Goal: Task Accomplishment & Management: Use online tool/utility

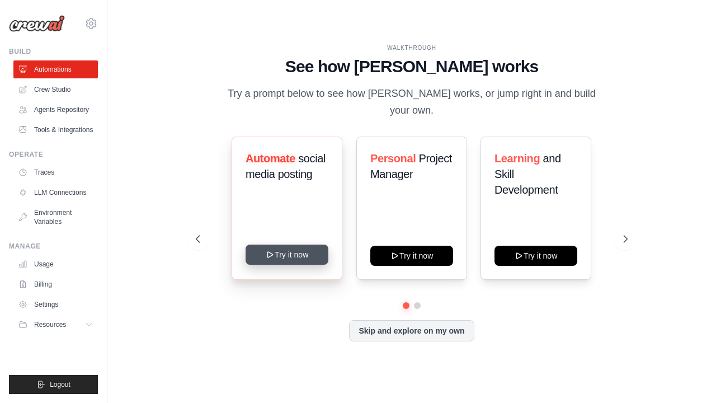
click at [274, 251] on button "Try it now" at bounding box center [286, 254] width 83 height 20
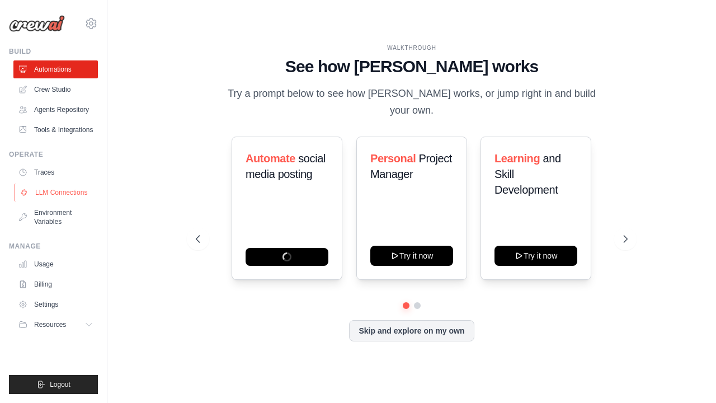
click at [67, 193] on link "LLM Connections" at bounding box center [57, 192] width 84 height 18
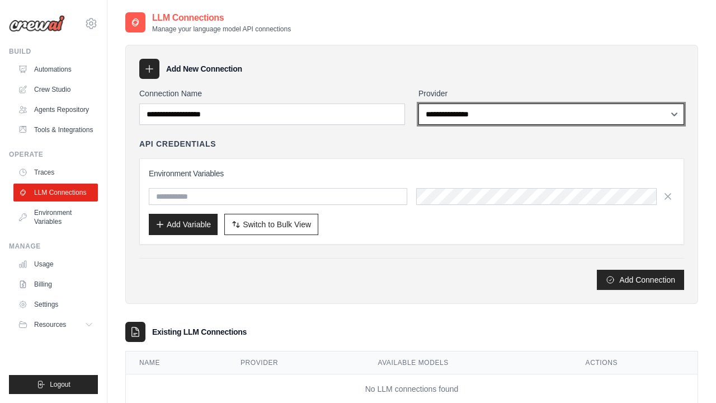
click at [467, 112] on select "**********" at bounding box center [551, 113] width 266 height 21
select select "******"
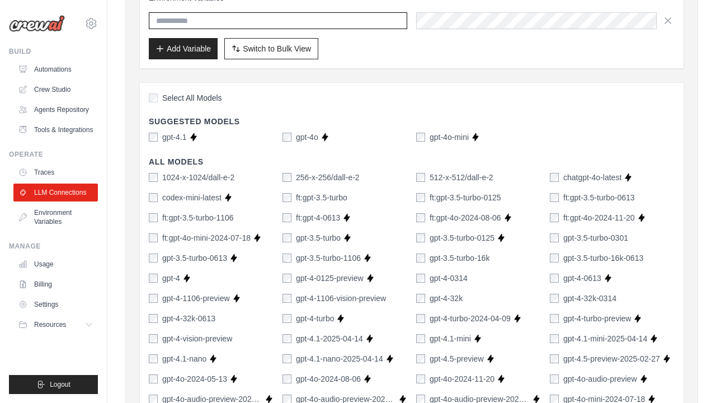
scroll to position [176, 0]
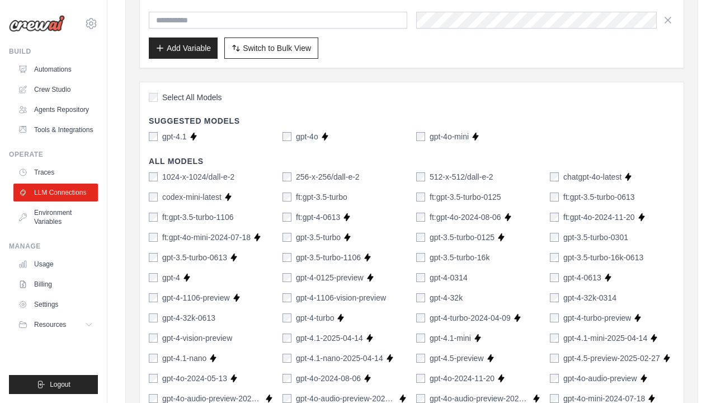
click at [158, 136] on div "gpt-4.1" at bounding box center [168, 136] width 38 height 11
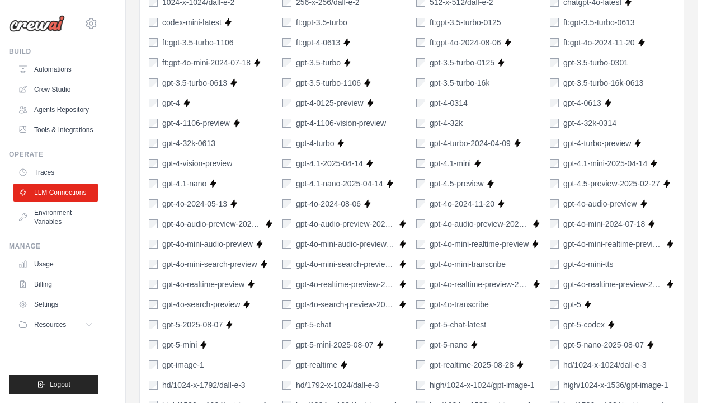
scroll to position [348, 0]
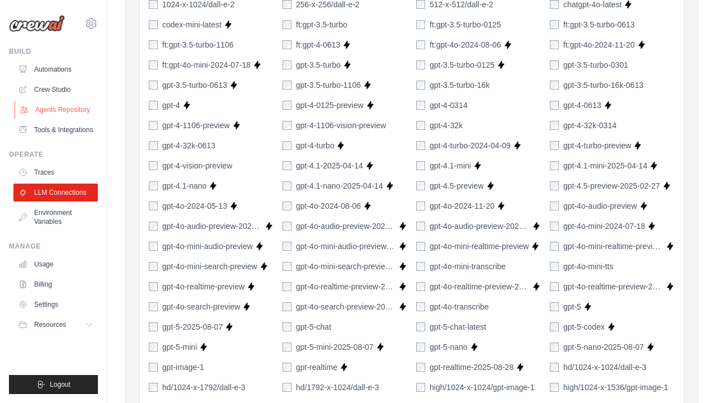
click at [74, 106] on link "Agents Repository" at bounding box center [57, 110] width 84 height 18
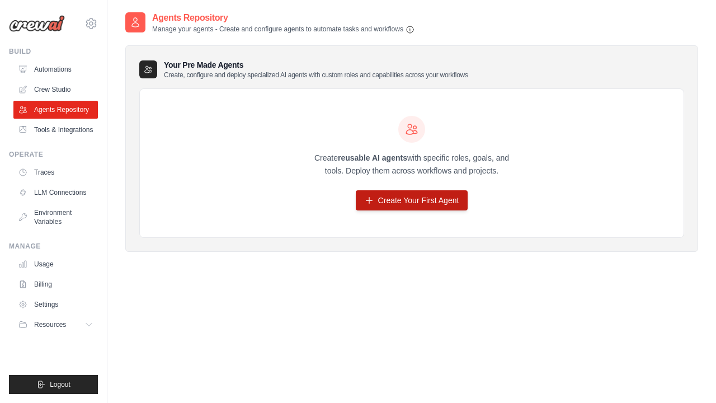
click at [390, 200] on link "Create Your First Agent" at bounding box center [412, 200] width 112 height 20
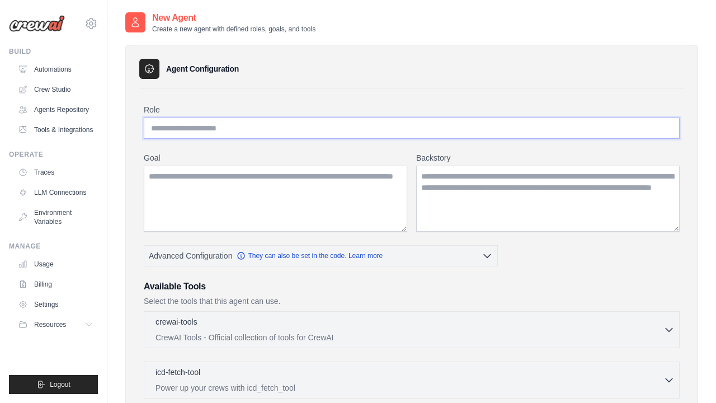
click at [272, 131] on input "Role" at bounding box center [412, 127] width 536 height 21
type input "*******"
click at [285, 197] on textarea "Goal" at bounding box center [275, 198] width 263 height 66
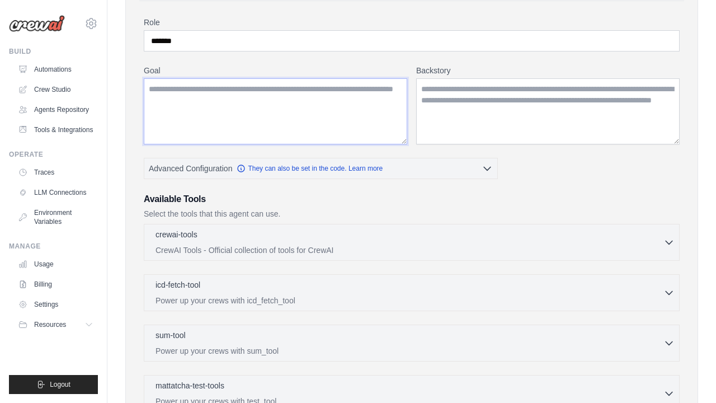
scroll to position [116, 0]
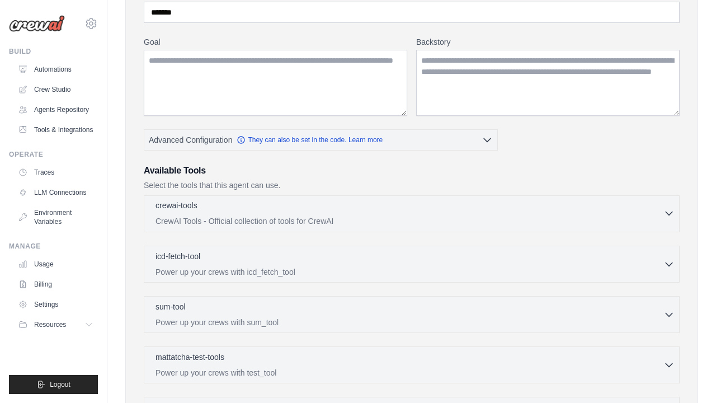
click at [281, 216] on p "CrewAI Tools - Official collection of tools for CrewAI" at bounding box center [409, 220] width 508 height 11
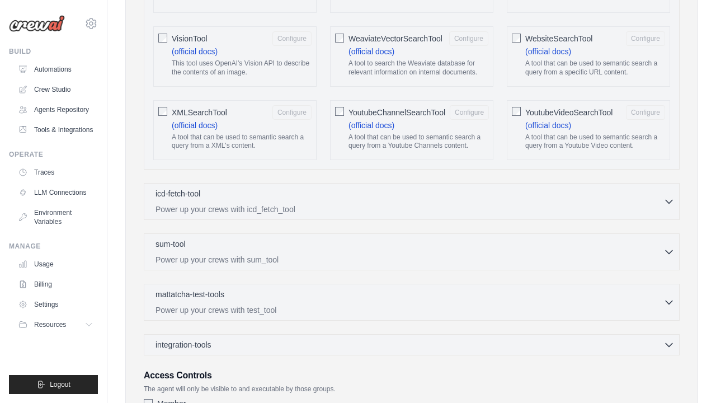
scroll to position [2148, 0]
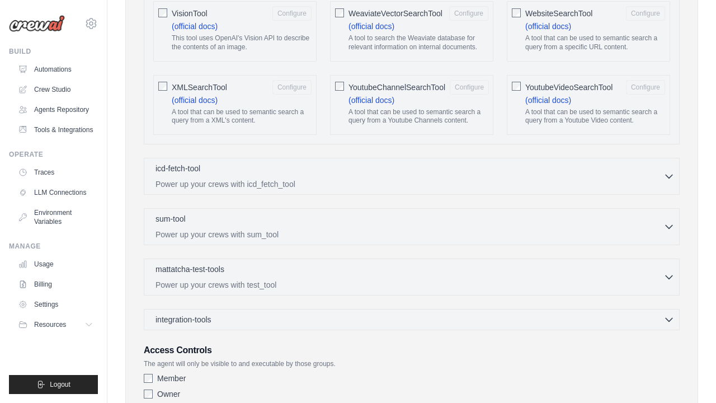
click at [311, 170] on div "icd-fetch-tool 0 selected Power up your crews with icd_fetch_tool IcdFetchTool" at bounding box center [412, 176] width 536 height 37
click at [311, 162] on div "icd-fetch-tool 0 selected" at bounding box center [409, 168] width 508 height 13
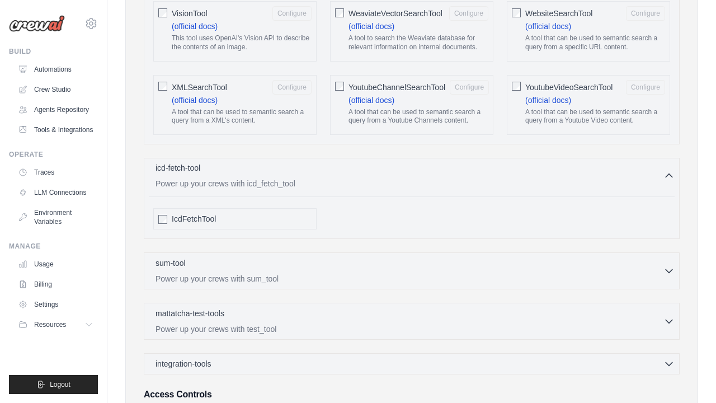
click at [311, 162] on div "icd-fetch-tool 0 selected" at bounding box center [409, 168] width 508 height 13
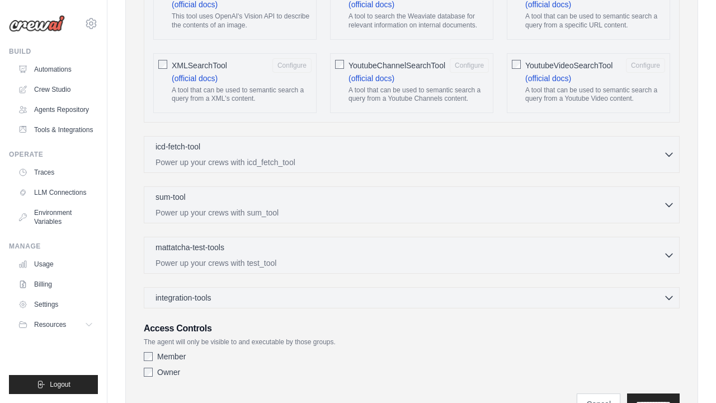
scroll to position [2178, 0]
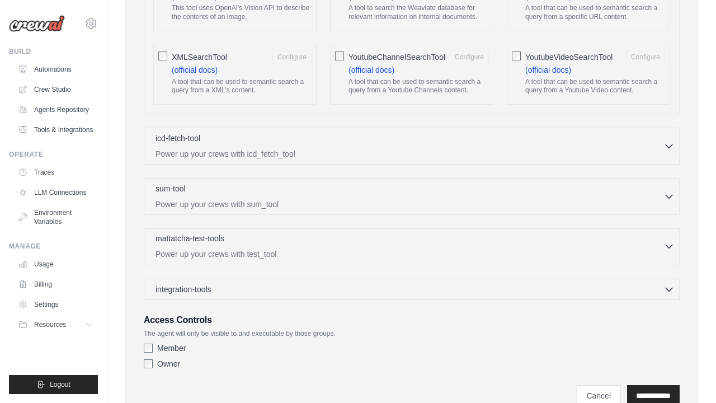
click at [276, 248] on p "Power up your crews with test_tool" at bounding box center [409, 253] width 508 height 11
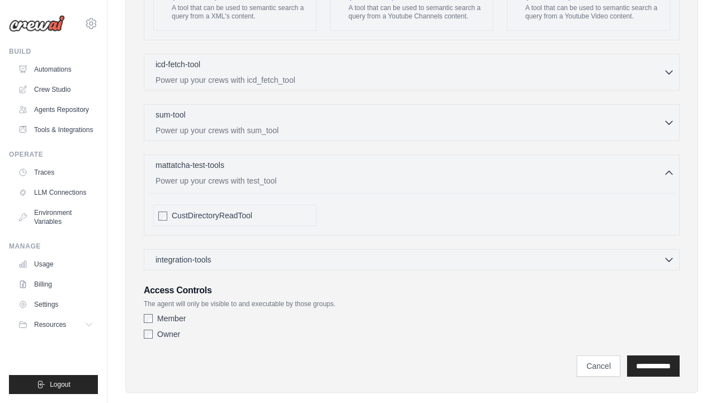
scroll to position [2251, 0]
click at [646, 356] on input "**********" at bounding box center [653, 366] width 53 height 21
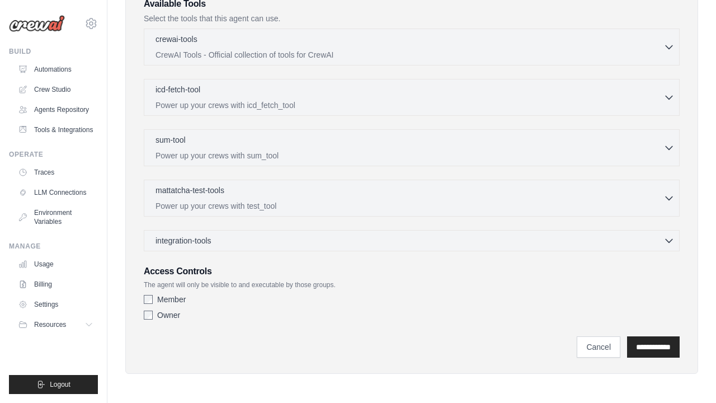
scroll to position [0, 0]
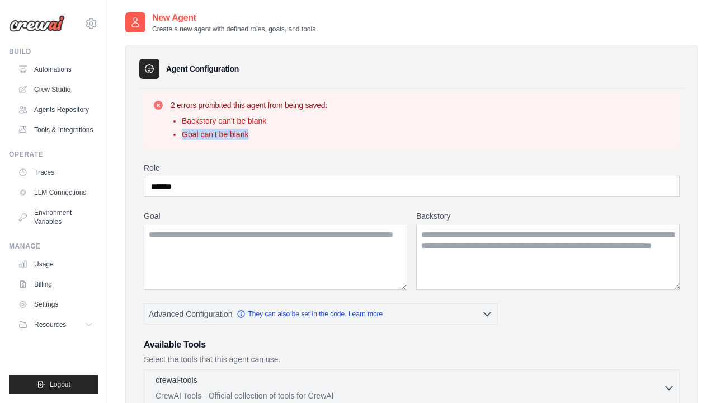
copy li "Goal can't be blank"
drag, startPoint x: 254, startPoint y: 137, endPoint x: 179, endPoint y: 138, distance: 74.9
click at [179, 138] on ul "Backstory can't be blank Goal can't be blank" at bounding box center [249, 127] width 157 height 25
click at [223, 239] on textarea "Goal" at bounding box center [275, 257] width 263 height 66
paste textarea "**********"
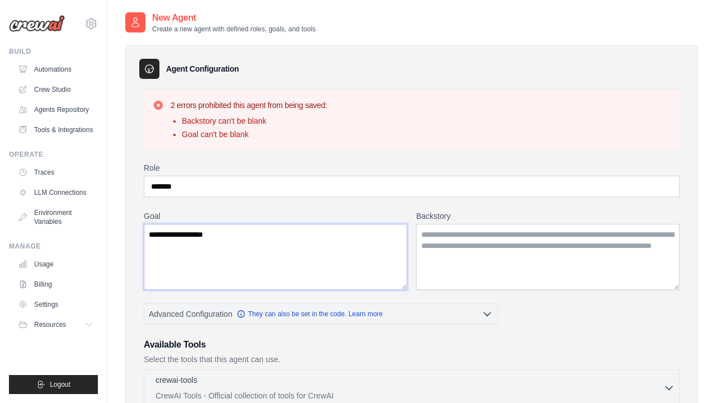
type textarea "**********"
click at [443, 243] on textarea "Backstory" at bounding box center [547, 257] width 263 height 66
paste textarea "**********"
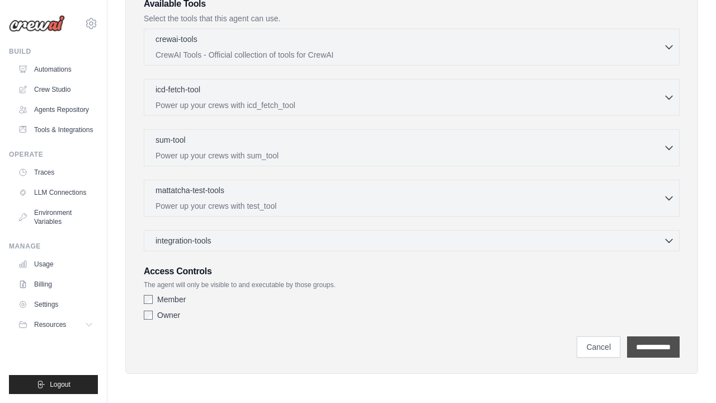
scroll to position [340, 0]
type textarea "**********"
click at [635, 342] on input "**********" at bounding box center [653, 346] width 53 height 21
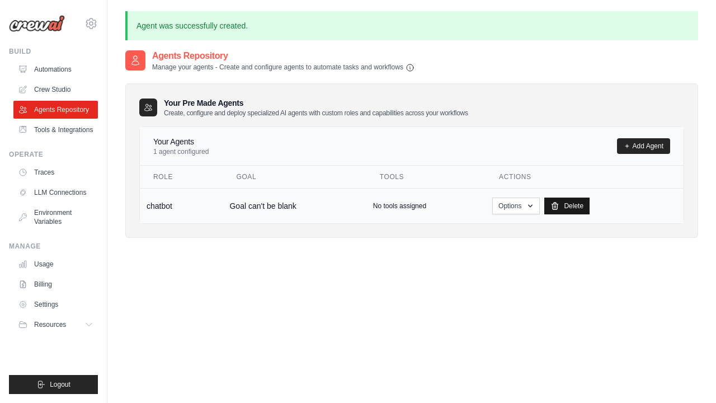
click at [566, 209] on link "Delete" at bounding box center [566, 205] width 45 height 17
click at [56, 92] on link "Crew Studio" at bounding box center [57, 90] width 84 height 18
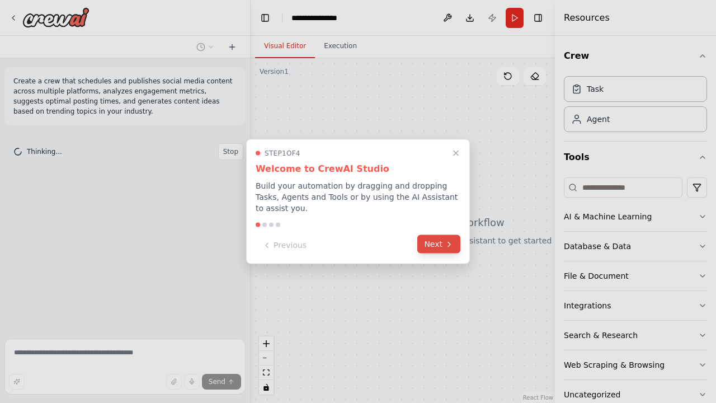
click at [432, 247] on button "Next" at bounding box center [438, 244] width 43 height 18
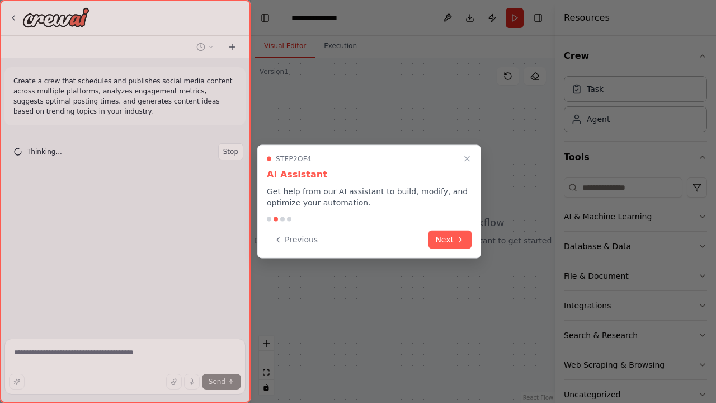
click at [432, 247] on button "Next" at bounding box center [449, 239] width 43 height 18
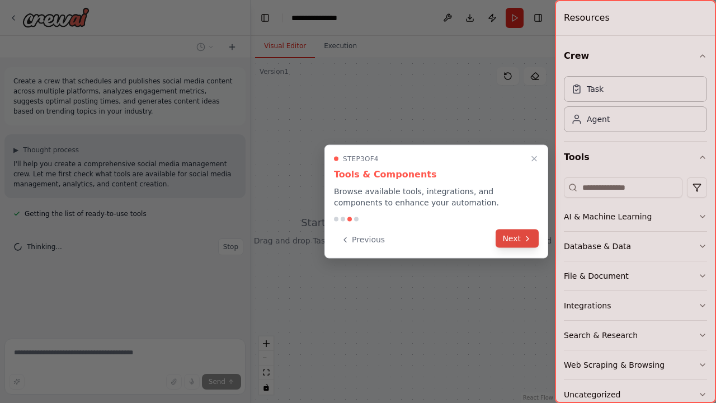
click at [507, 245] on button "Next" at bounding box center [516, 238] width 43 height 18
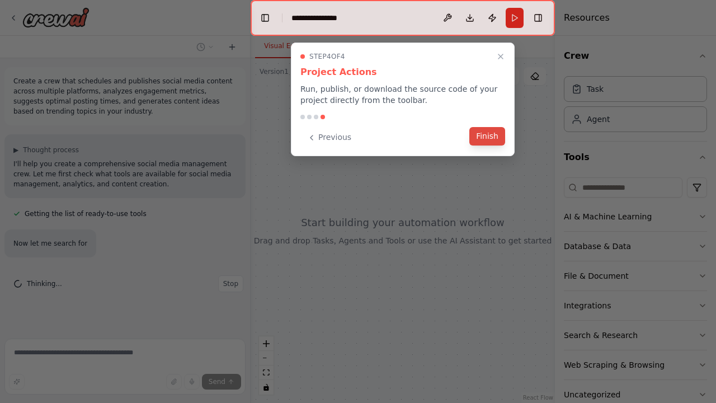
click at [494, 136] on button "Finish" at bounding box center [487, 136] width 36 height 18
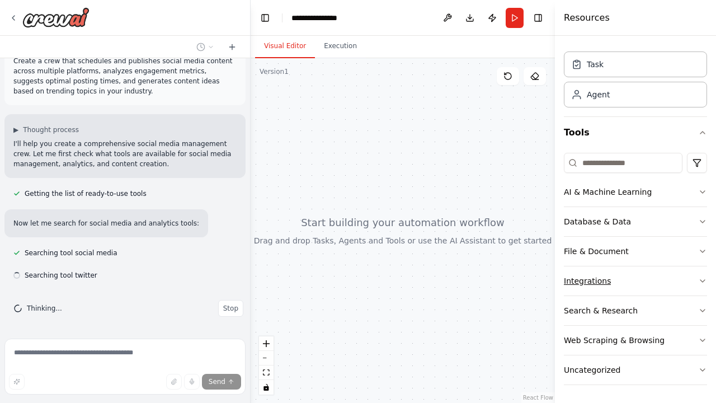
scroll to position [25, 0]
click at [589, 230] on button "Database & Data" at bounding box center [635, 221] width 143 height 29
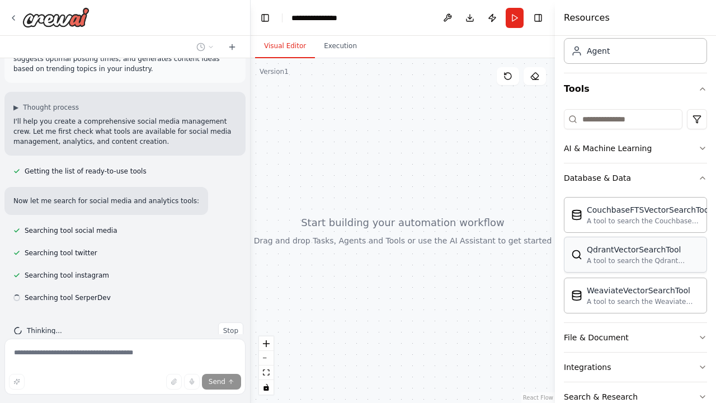
scroll to position [65, 0]
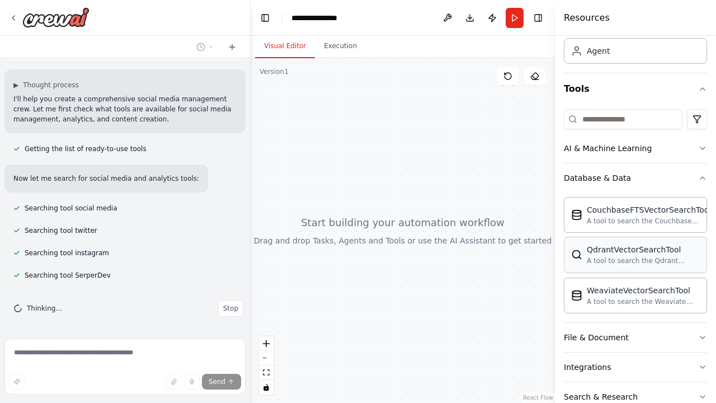
click at [623, 258] on div "A tool to search the Qdrant database for relevant information on internal docum…" at bounding box center [642, 260] width 113 height 9
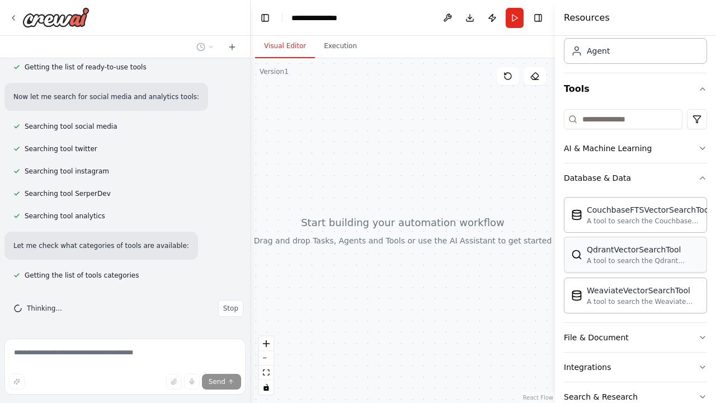
scroll to position [169, 0]
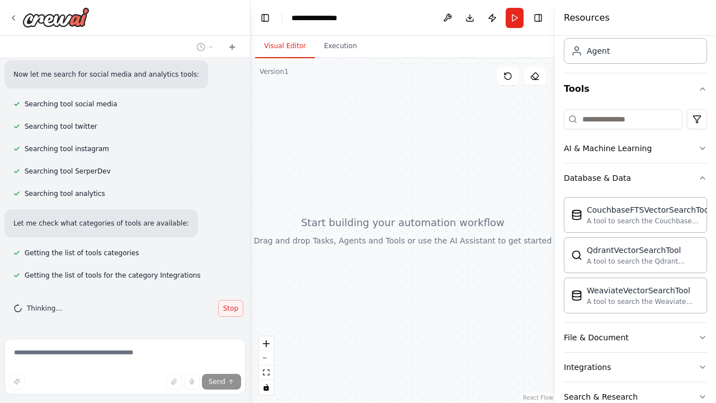
click at [224, 312] on span "Stop" at bounding box center [230, 308] width 15 height 9
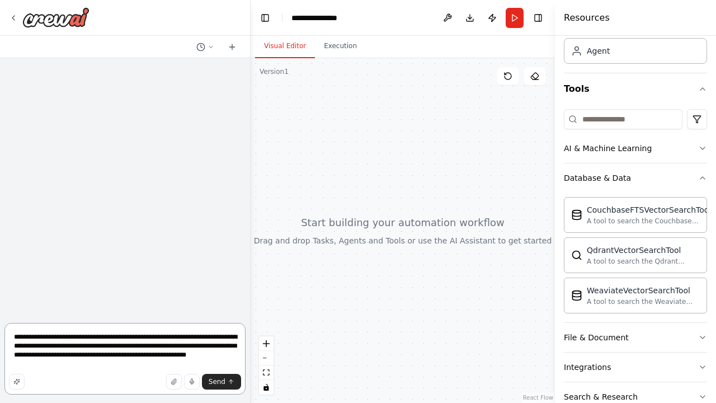
scroll to position [0, 0]
click at [605, 254] on div "QdrantVectorSearchTool" at bounding box center [642, 249] width 113 height 11
click at [322, 165] on div at bounding box center [402, 230] width 304 height 344
click at [415, 171] on div at bounding box center [402, 230] width 304 height 344
click at [632, 157] on button "AI & Machine Learning" at bounding box center [635, 148] width 143 height 29
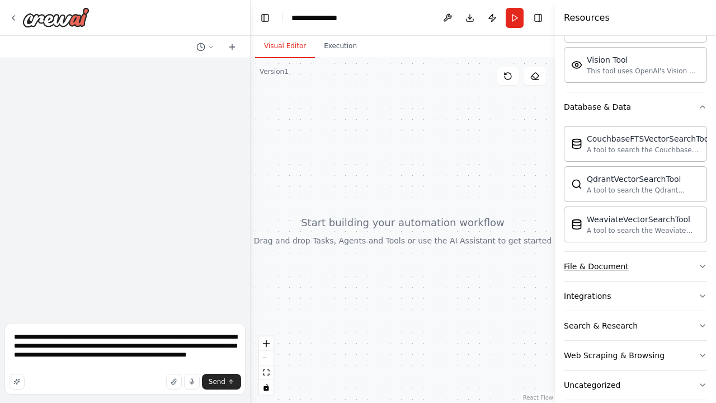
scroll to position [310, 0]
click at [609, 255] on button "File & Document" at bounding box center [635, 265] width 143 height 29
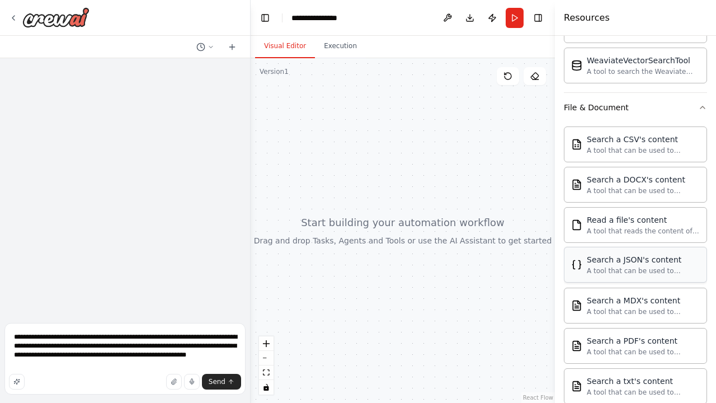
scroll to position [486, 0]
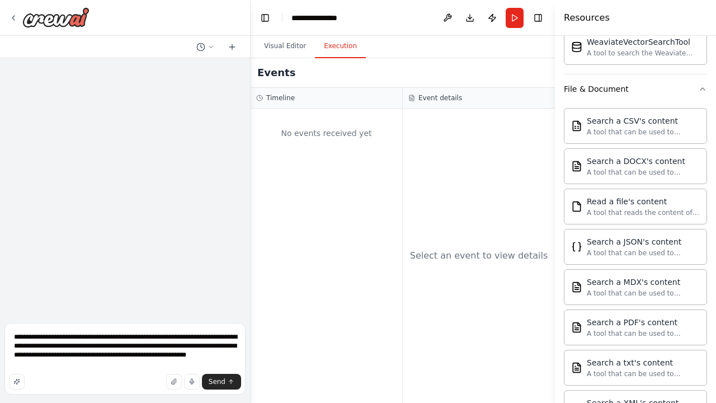
click at [334, 56] on button "Execution" at bounding box center [340, 46] width 51 height 23
click at [293, 48] on button "Visual Editor" at bounding box center [285, 46] width 60 height 23
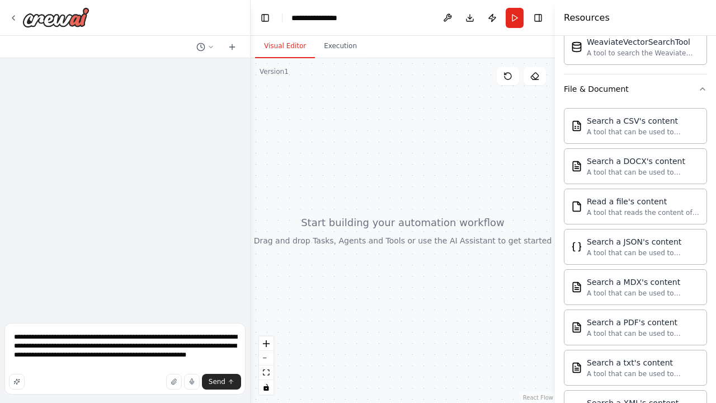
click at [360, 183] on div at bounding box center [402, 230] width 304 height 344
click at [591, 330] on div "A tool that can be used to semantic search a query from a PDF's content." at bounding box center [642, 332] width 113 height 9
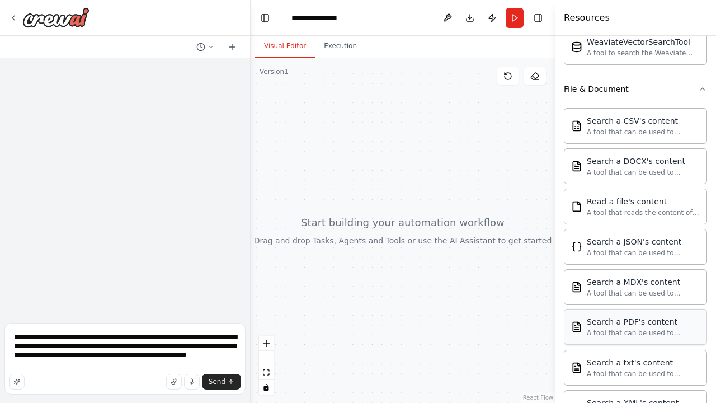
click at [591, 330] on div "A tool that can be used to semantic search a query from a PDF's content." at bounding box center [642, 332] width 113 height 9
click at [517, 18] on button "Run" at bounding box center [514, 18] width 18 height 20
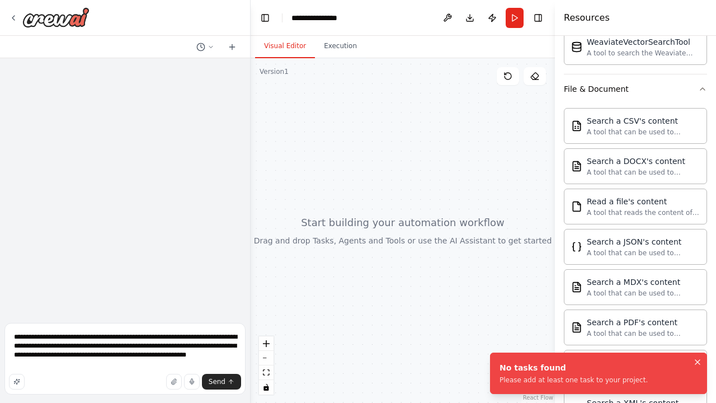
click at [702, 360] on button "Notifications (F8)" at bounding box center [696, 361] width 13 height 13
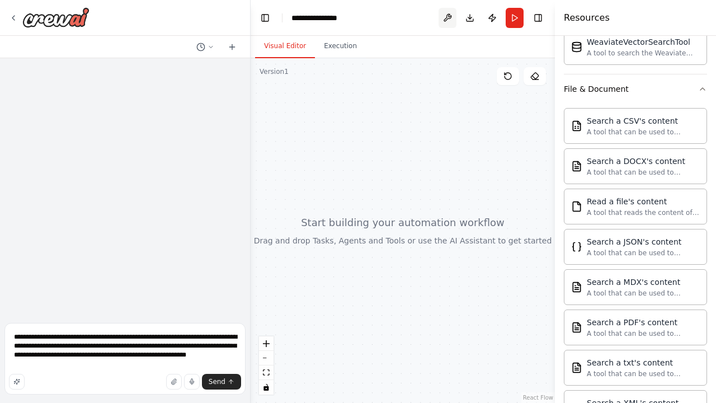
click at [446, 17] on button at bounding box center [447, 18] width 18 height 20
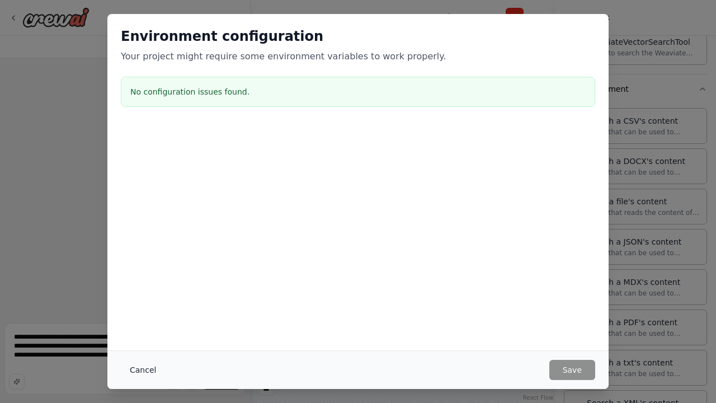
click at [149, 372] on button "Cancel" at bounding box center [143, 369] width 44 height 20
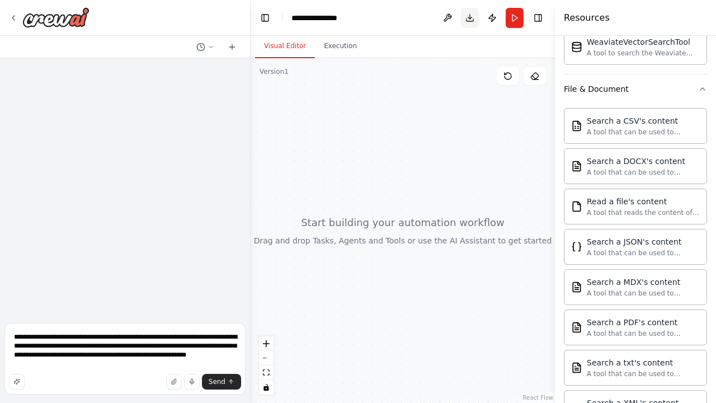
click at [474, 20] on button "Download" at bounding box center [470, 18] width 18 height 20
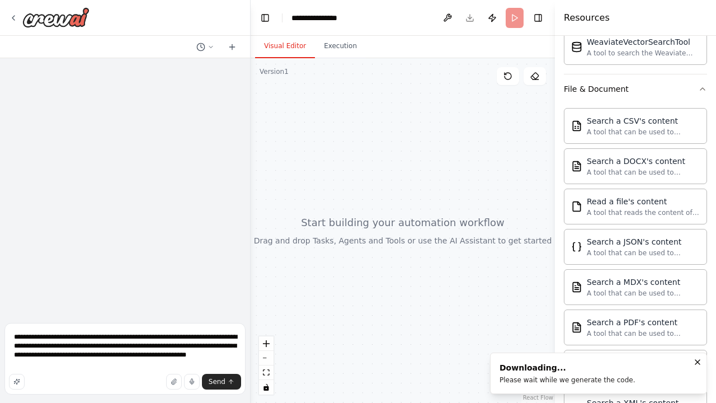
click at [697, 364] on icon "Notifications (F8)" at bounding box center [697, 361] width 9 height 9
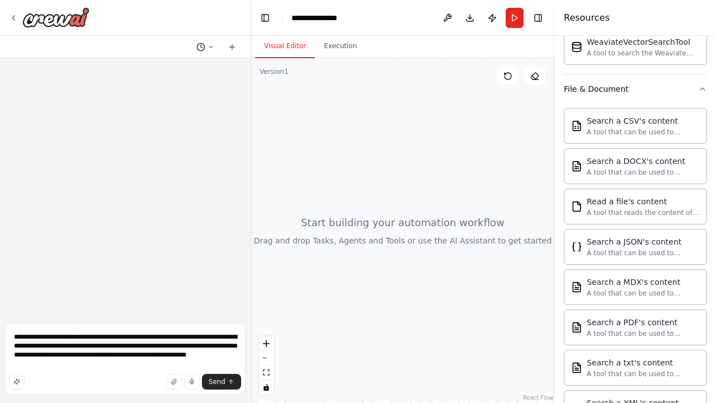
click at [204, 47] on circle at bounding box center [200, 46] width 7 height 7
click at [234, 45] on div at bounding box center [125, 201] width 250 height 403
click at [233, 47] on icon at bounding box center [231, 47] width 5 height 0
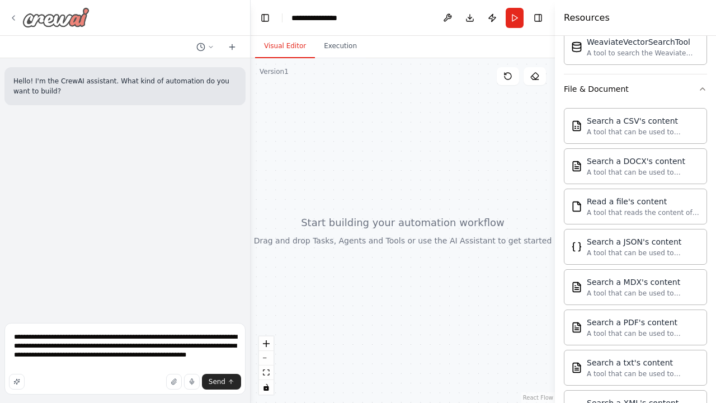
click at [16, 20] on icon at bounding box center [13, 17] width 9 height 9
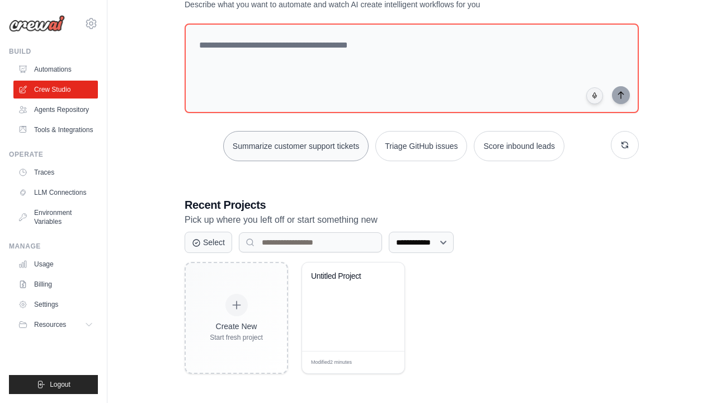
scroll to position [48, 0]
click at [418, 248] on select "**********" at bounding box center [421, 242] width 65 height 21
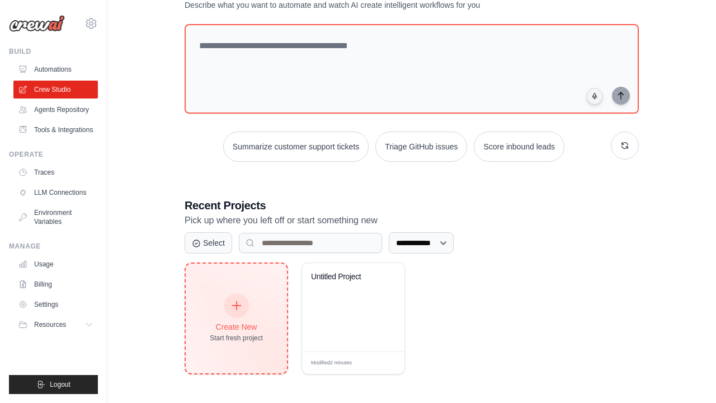
click at [236, 322] on div "Create New" at bounding box center [236, 326] width 53 height 11
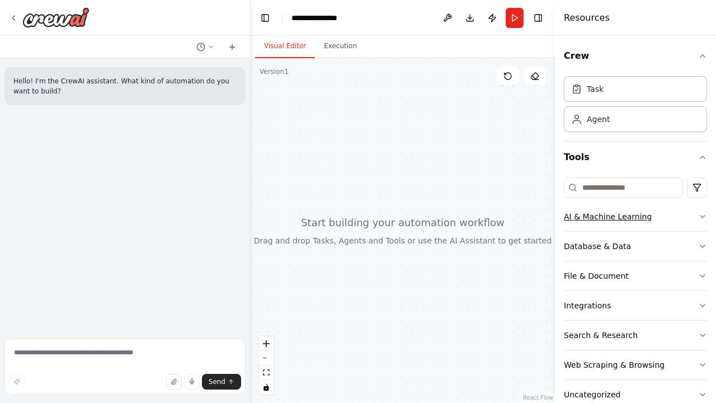
click at [582, 217] on div "AI & Machine Learning" at bounding box center [608, 216] width 88 height 11
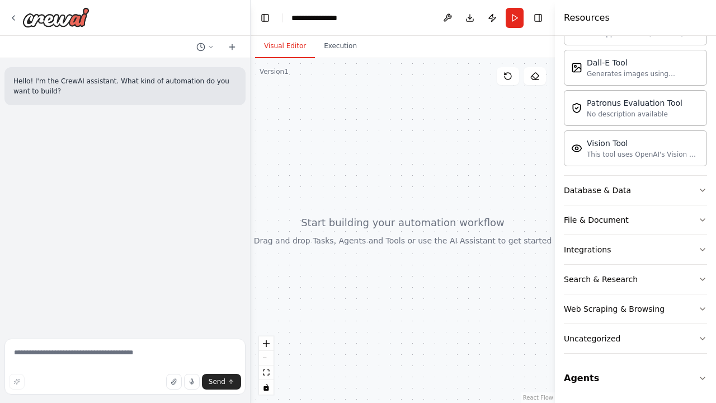
scroll to position [226, 0]
click at [591, 239] on button "Integrations" at bounding box center [635, 249] width 143 height 29
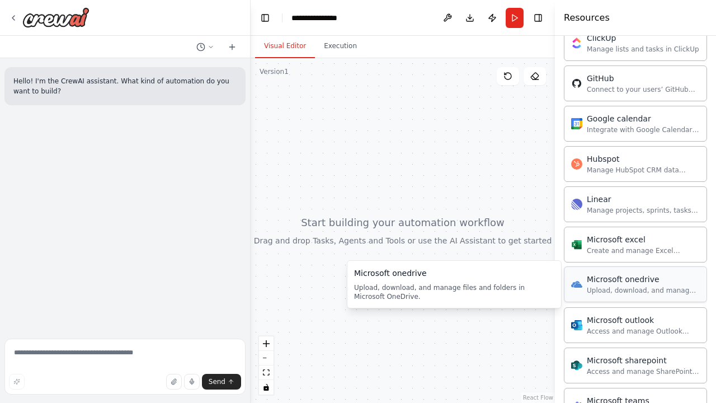
scroll to position [569, 0]
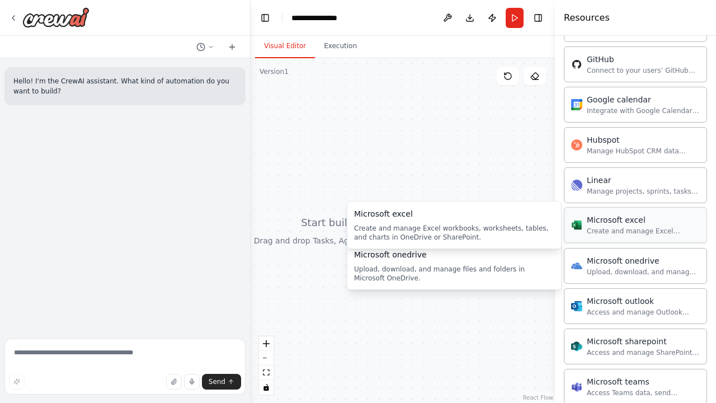
click at [596, 233] on div "Create and manage Excel workbooks, worksheets, tables, and charts in OneDrive o…" at bounding box center [642, 230] width 113 height 9
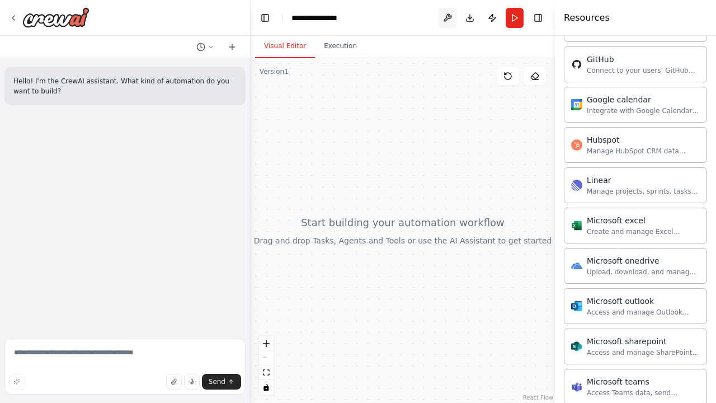
click at [447, 17] on button at bounding box center [447, 18] width 18 height 20
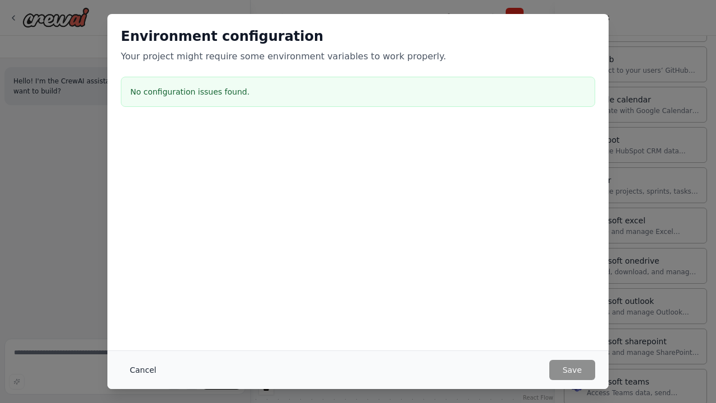
click at [142, 367] on button "Cancel" at bounding box center [143, 369] width 44 height 20
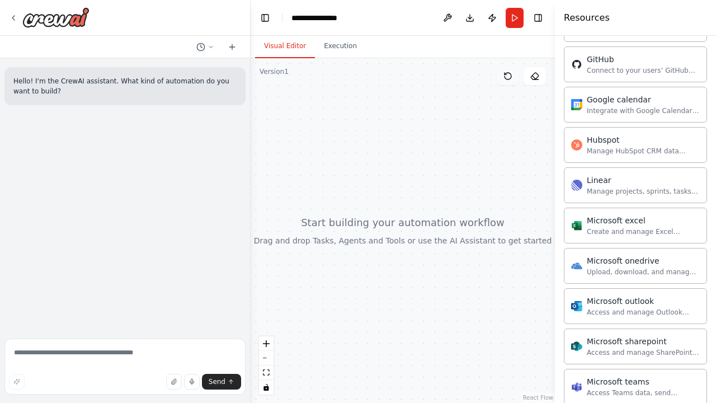
click at [499, 77] on button at bounding box center [507, 76] width 22 height 18
click at [529, 74] on button at bounding box center [534, 76] width 22 height 18
click at [444, 18] on button at bounding box center [447, 18] width 18 height 20
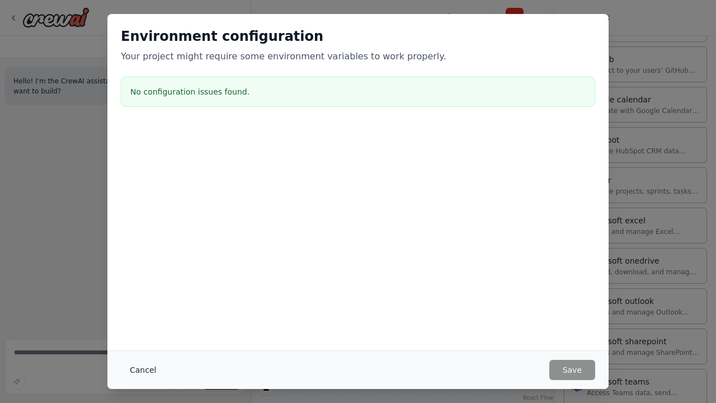
click at [141, 374] on button "Cancel" at bounding box center [143, 369] width 44 height 20
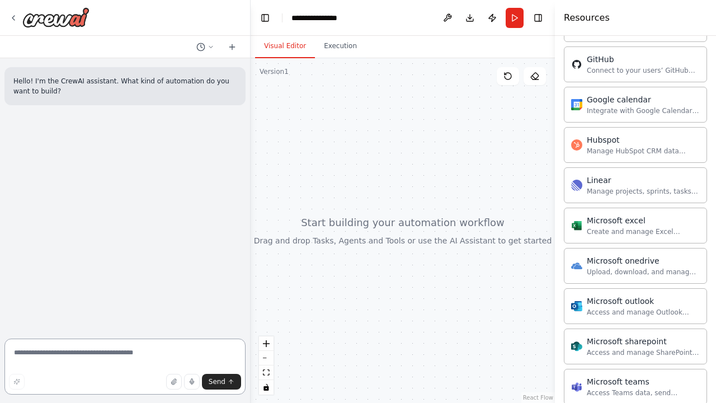
click at [187, 350] on textarea at bounding box center [124, 366] width 241 height 56
type textarea "*"
click at [222, 389] on textarea "**********" at bounding box center [124, 366] width 241 height 56
type textarea "**********"
click at [224, 389] on button "Send" at bounding box center [221, 381] width 39 height 16
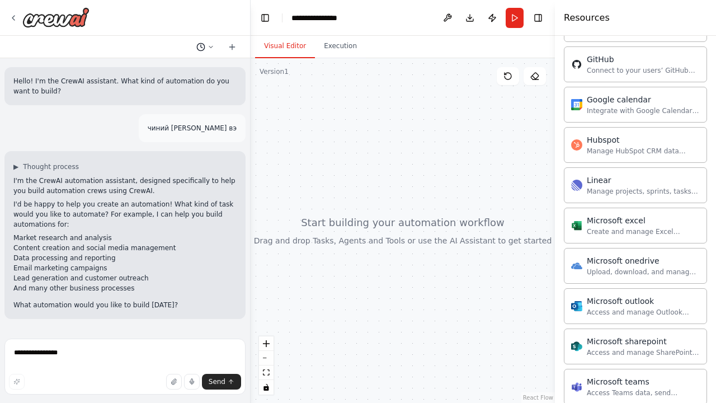
click at [210, 46] on icon at bounding box center [210, 47] width 7 height 7
click at [227, 48] on div at bounding box center [125, 201] width 250 height 403
click at [229, 48] on icon at bounding box center [232, 46] width 9 height 9
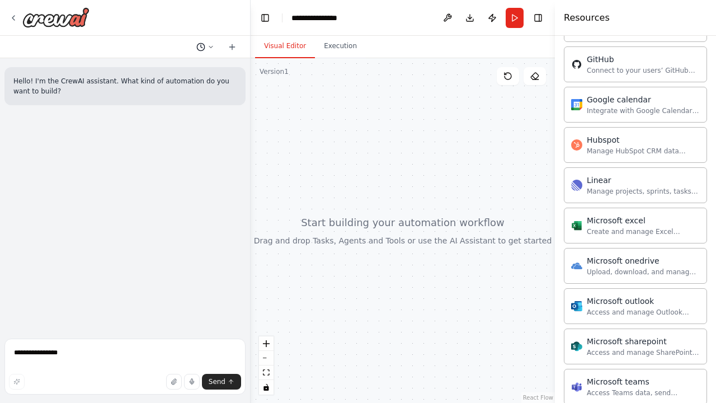
click at [200, 46] on icon at bounding box center [200, 46] width 9 height 9
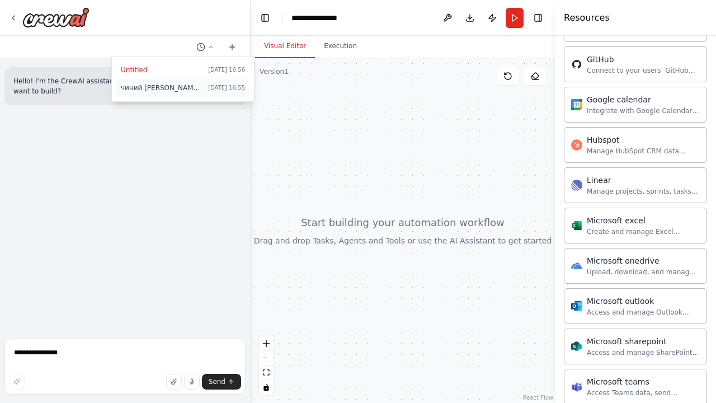
click at [186, 84] on span "чиний нэр хэн вэ" at bounding box center [162, 87] width 83 height 9
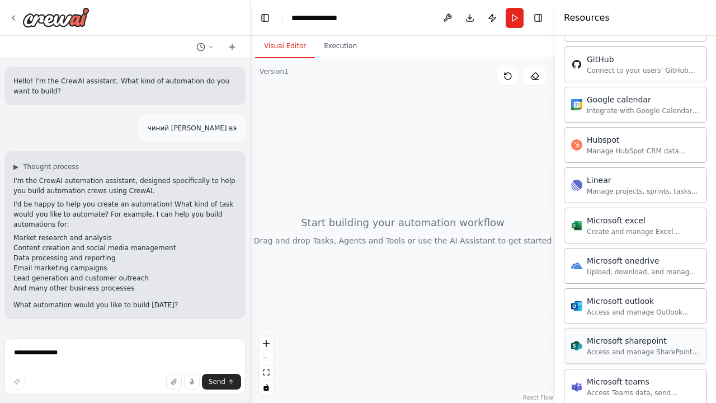
click at [624, 352] on div "Access and manage SharePoint sites, lists, and document libraries." at bounding box center [642, 351] width 113 height 9
click at [606, 310] on div "Access and manage Outlook emails, calendar events, and contacts." at bounding box center [642, 311] width 113 height 9
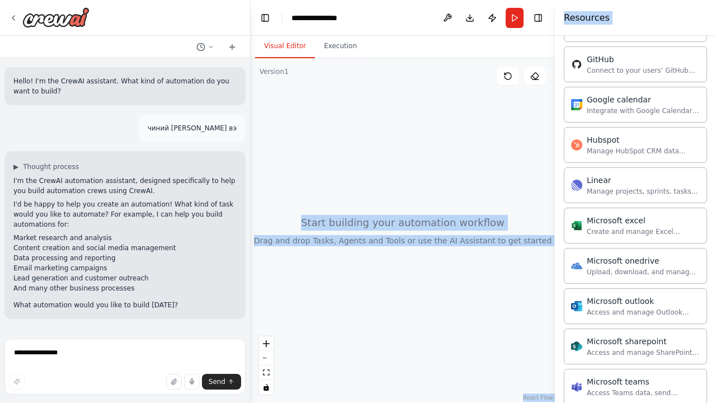
drag, startPoint x: 606, startPoint y: 310, endPoint x: 416, endPoint y: 219, distance: 210.8
click at [416, 219] on div "**********" at bounding box center [358, 201] width 716 height 403
click at [506, 178] on div at bounding box center [402, 230] width 304 height 344
click at [615, 231] on div "Create and manage Excel workbooks, worksheets, tables, and charts in OneDrive o…" at bounding box center [642, 230] width 113 height 9
drag, startPoint x: 615, startPoint y: 231, endPoint x: 379, endPoint y: 165, distance: 245.5
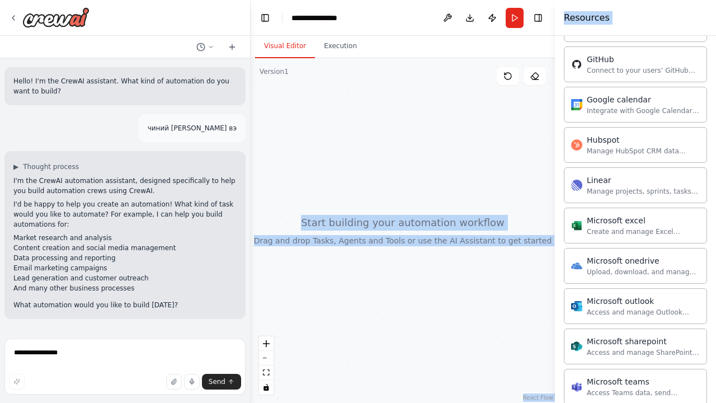
click at [379, 165] on div "**********" at bounding box center [358, 201] width 716 height 403
click at [489, 124] on div at bounding box center [402, 230] width 304 height 344
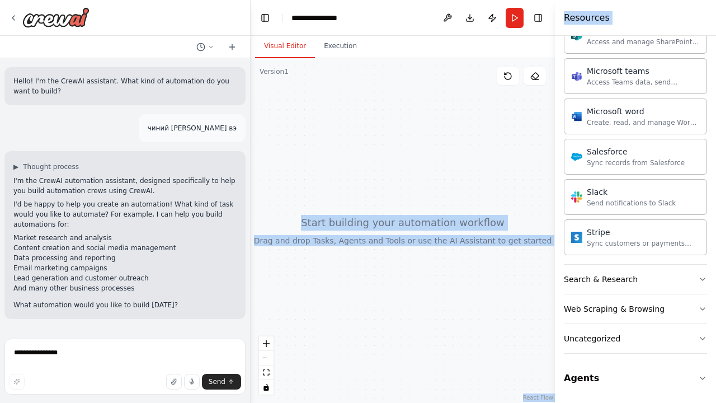
scroll to position [0, 0]
click at [628, 372] on button "Agents" at bounding box center [635, 377] width 143 height 31
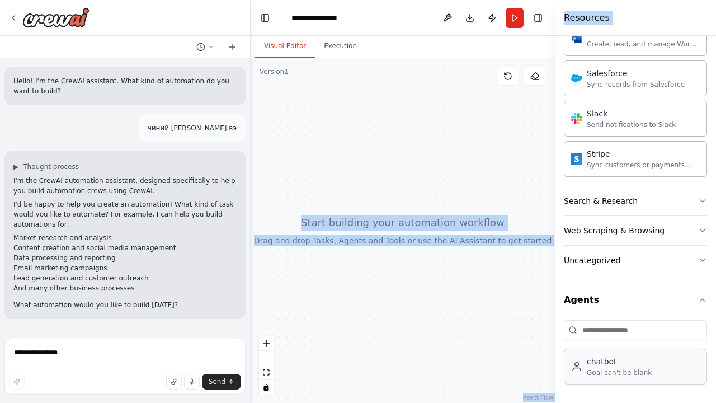
scroll to position [957, 0]
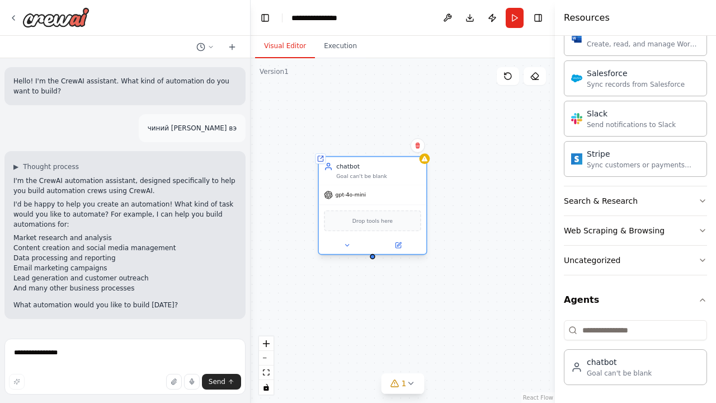
drag, startPoint x: 451, startPoint y: 178, endPoint x: 392, endPoint y: 173, distance: 58.9
click at [392, 173] on div "chatbot Goal can't be blank" at bounding box center [378, 170] width 85 height 17
click at [376, 226] on div "Drop tools here" at bounding box center [372, 220] width 97 height 21
drag, startPoint x: 373, startPoint y: 260, endPoint x: 399, endPoint y: 297, distance: 45.0
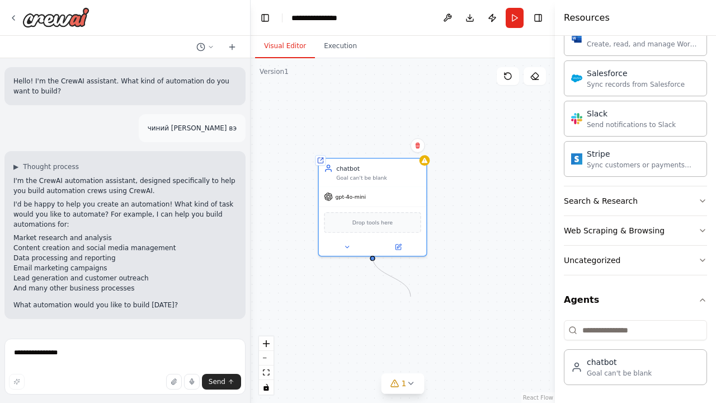
click at [399, 297] on div "Shared agent from repository chatbot Goal can't be blank gpt-4o-mini Drop tools…" at bounding box center [402, 230] width 304 height 344
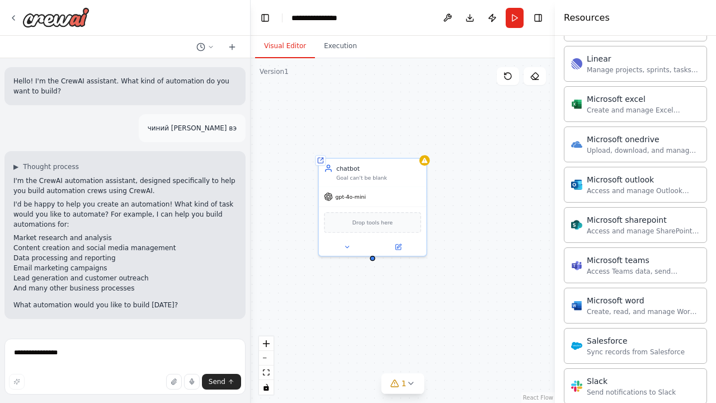
scroll to position [690, 0]
click at [615, 114] on div "Microsoft excel Create and manage Excel workbooks, worksheets, tables, and char…" at bounding box center [635, 103] width 143 height 36
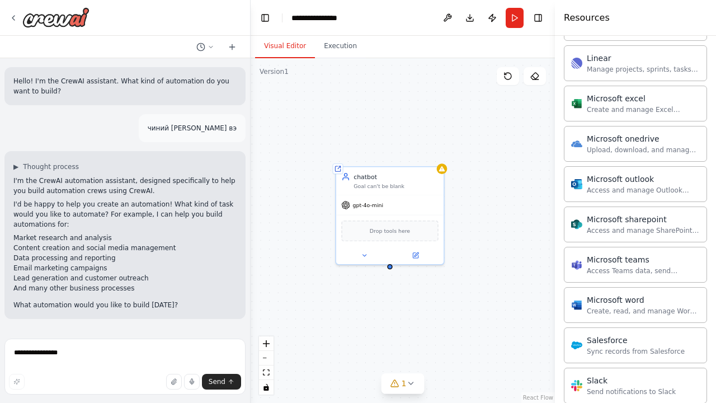
drag, startPoint x: 372, startPoint y: 261, endPoint x: 390, endPoint y: 269, distance: 19.3
click at [390, 269] on div "Shared agent from repository chatbot Goal can't be blank gpt-4o-mini Drop tools…" at bounding box center [402, 230] width 304 height 344
drag, startPoint x: 390, startPoint y: 267, endPoint x: 456, endPoint y: 305, distance: 76.9
click at [456, 305] on div "Shared agent from repository chatbot Goal can't be blank gpt-4o-mini Drop tools…" at bounding box center [402, 230] width 304 height 344
click at [370, 230] on div "Drop tools here" at bounding box center [389, 229] width 97 height 21
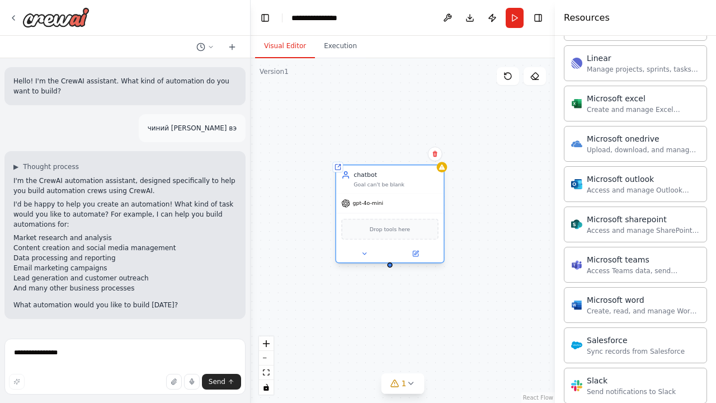
click at [370, 230] on div "Drop tools here" at bounding box center [389, 229] width 97 height 21
click at [337, 168] on icon at bounding box center [337, 166] width 5 height 5
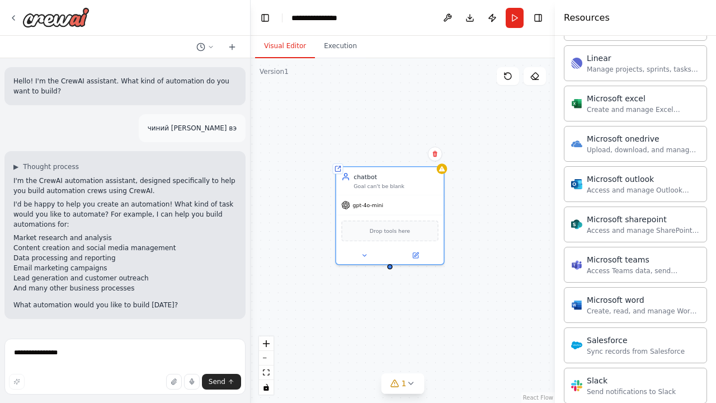
click at [506, 170] on div "Shared agent from repository chatbot Goal can't be blank gpt-4o-mini Drop tools…" at bounding box center [402, 230] width 304 height 344
